Goal: Check status: Check status

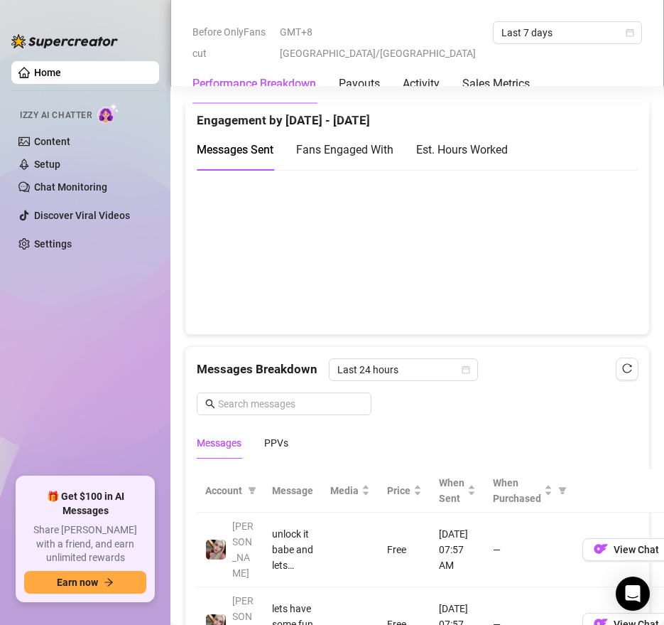
scroll to position [1039, 0]
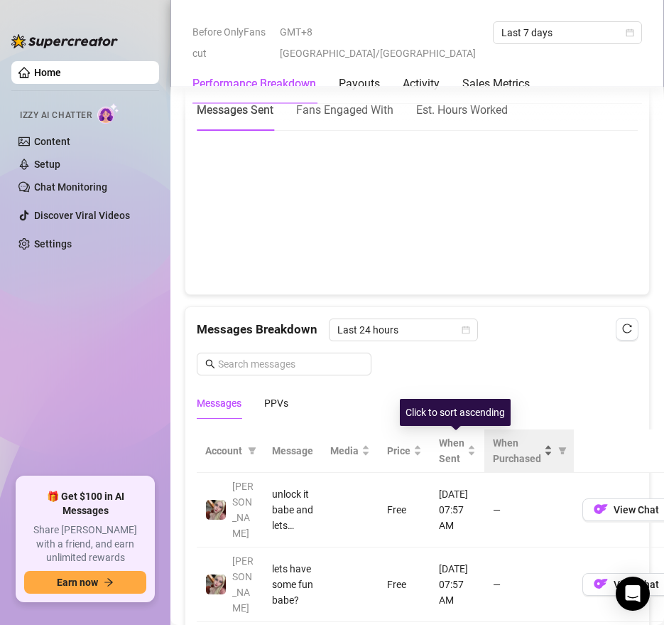
click at [516, 442] on span "When Purchased" at bounding box center [517, 450] width 48 height 31
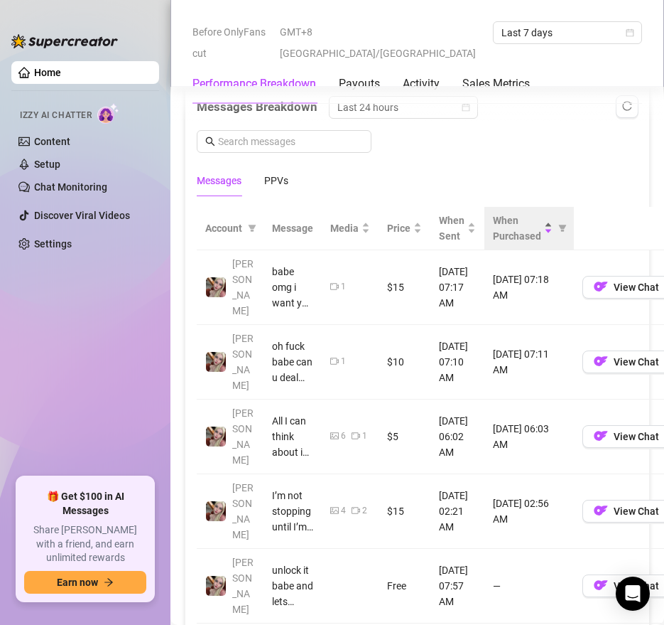
scroll to position [1274, 0]
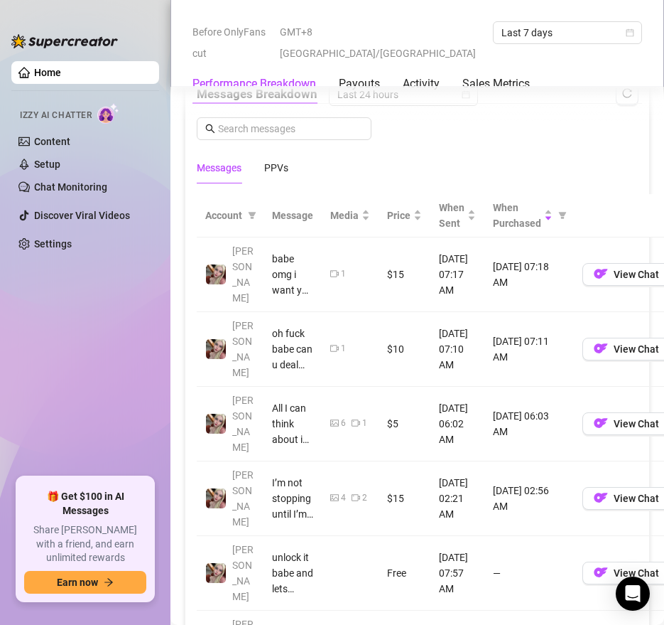
click at [476, 286] on td "[DATE] 07:17 AM" at bounding box center [458, 274] width 54 height 75
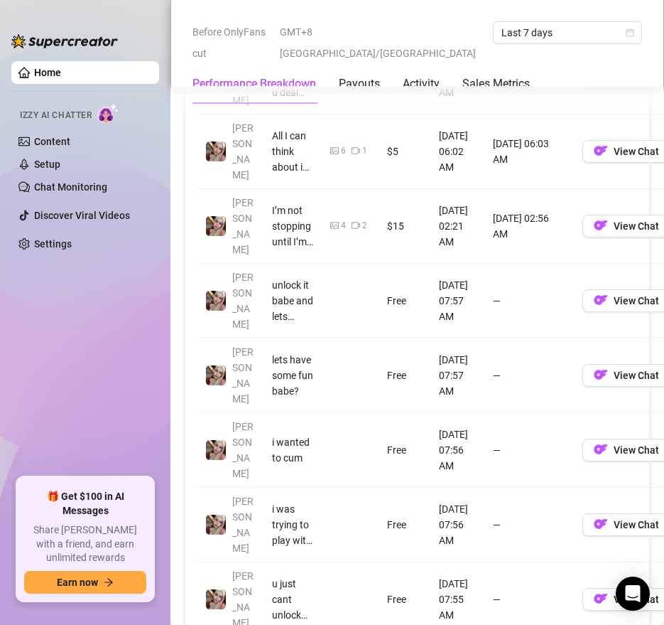
scroll to position [1526, 0]
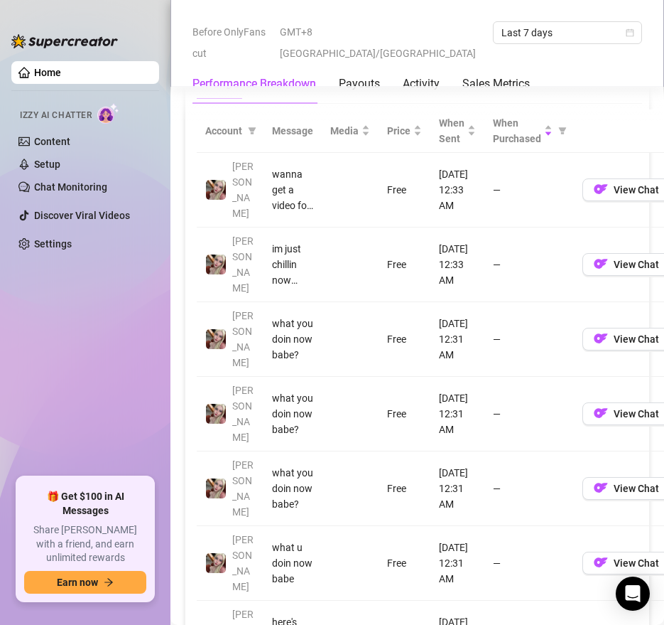
scroll to position [1281, 0]
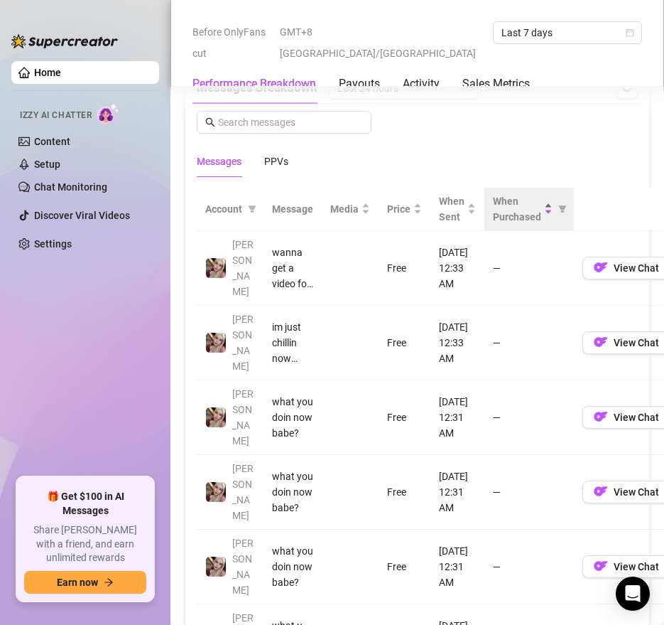
click at [537, 217] on span "When Purchased" at bounding box center [517, 208] width 48 height 31
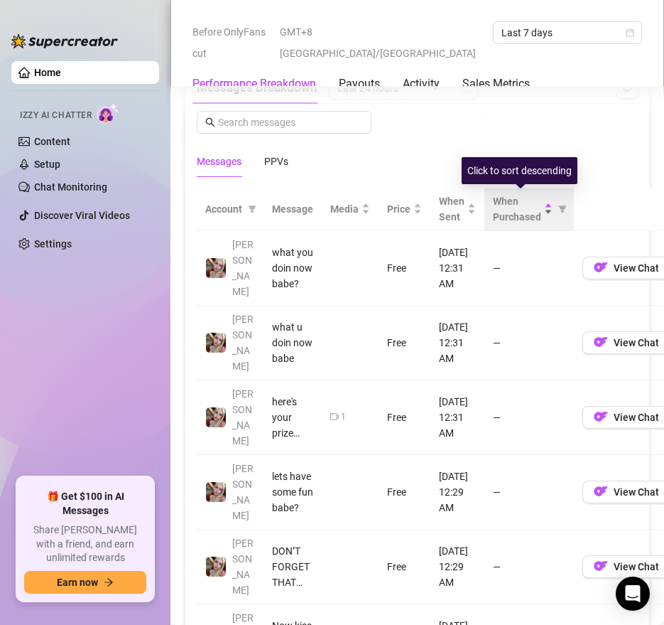
click at [537, 217] on span "When Purchased" at bounding box center [517, 208] width 48 height 31
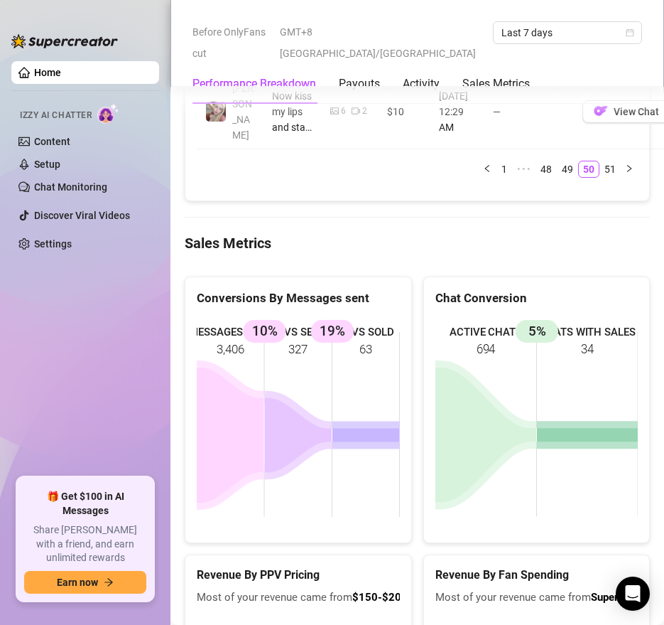
scroll to position [1973, 0]
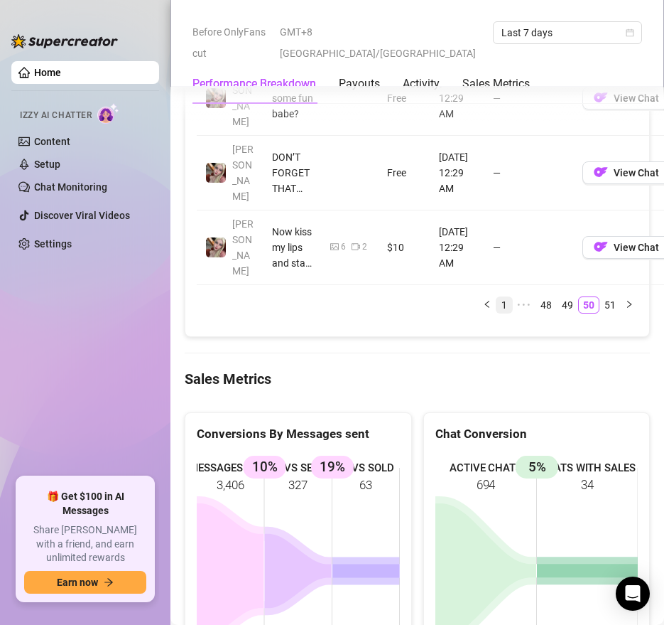
click at [508, 297] on link "1" at bounding box center [505, 305] width 16 height 16
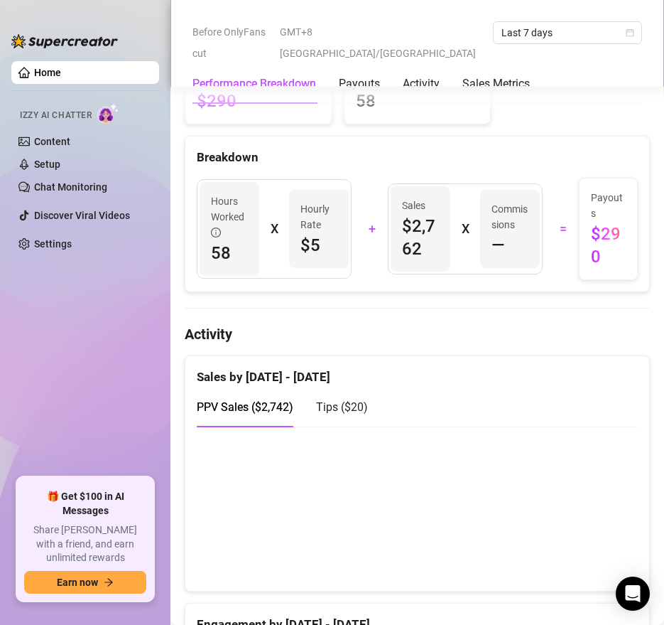
scroll to position [0, 0]
